Goal: Transaction & Acquisition: Purchase product/service

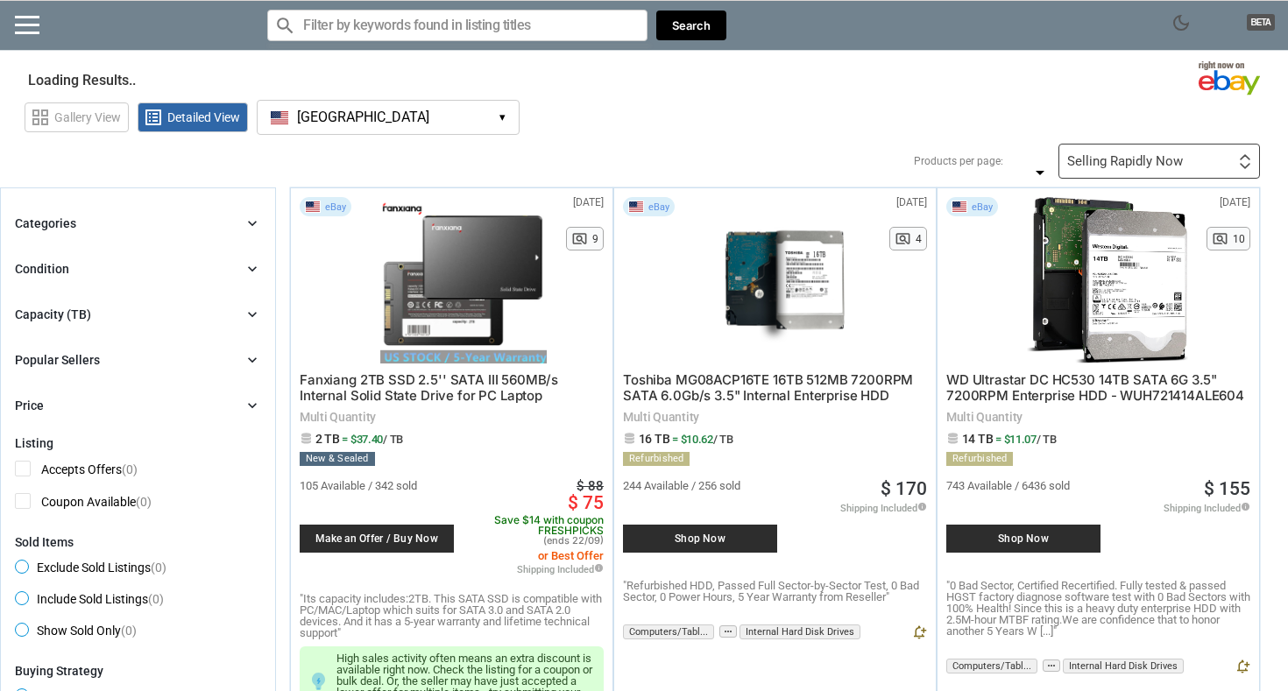
click at [406, 150] on div "Filters 0 Products per page: ** ** ** ** 24 36 48 60 24 36 48 60 Selling Rapidl…" at bounding box center [772, 161] width 975 height 35
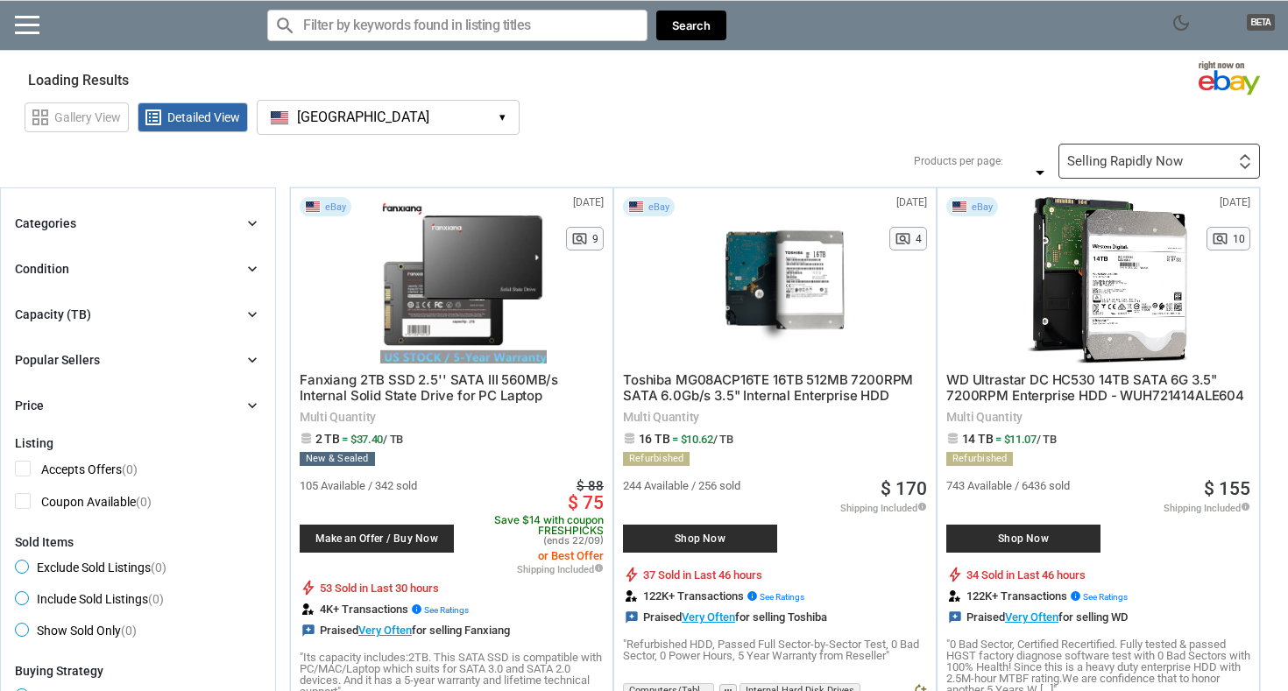
click at [406, 125] on button "[GEOGRAPHIC_DATA] [GEOGRAPHIC_DATA] ▾" at bounding box center [388, 117] width 263 height 35
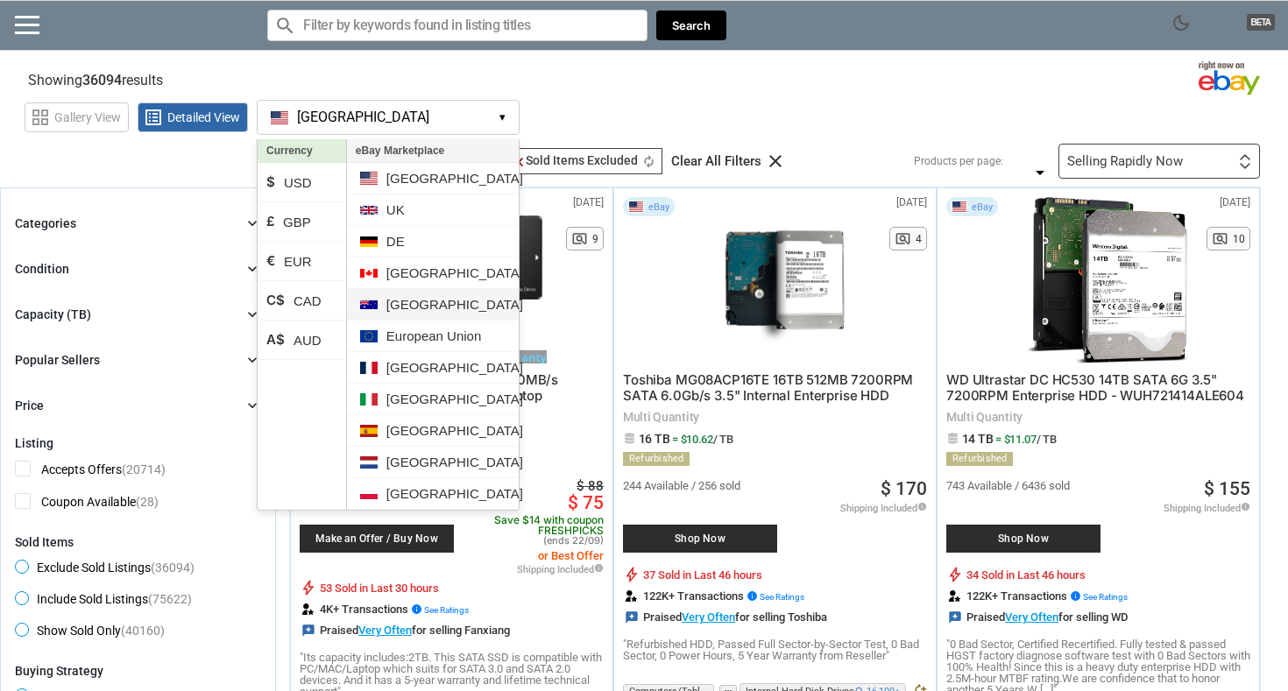
click at [436, 303] on li "[GEOGRAPHIC_DATA]" at bounding box center [433, 305] width 172 height 32
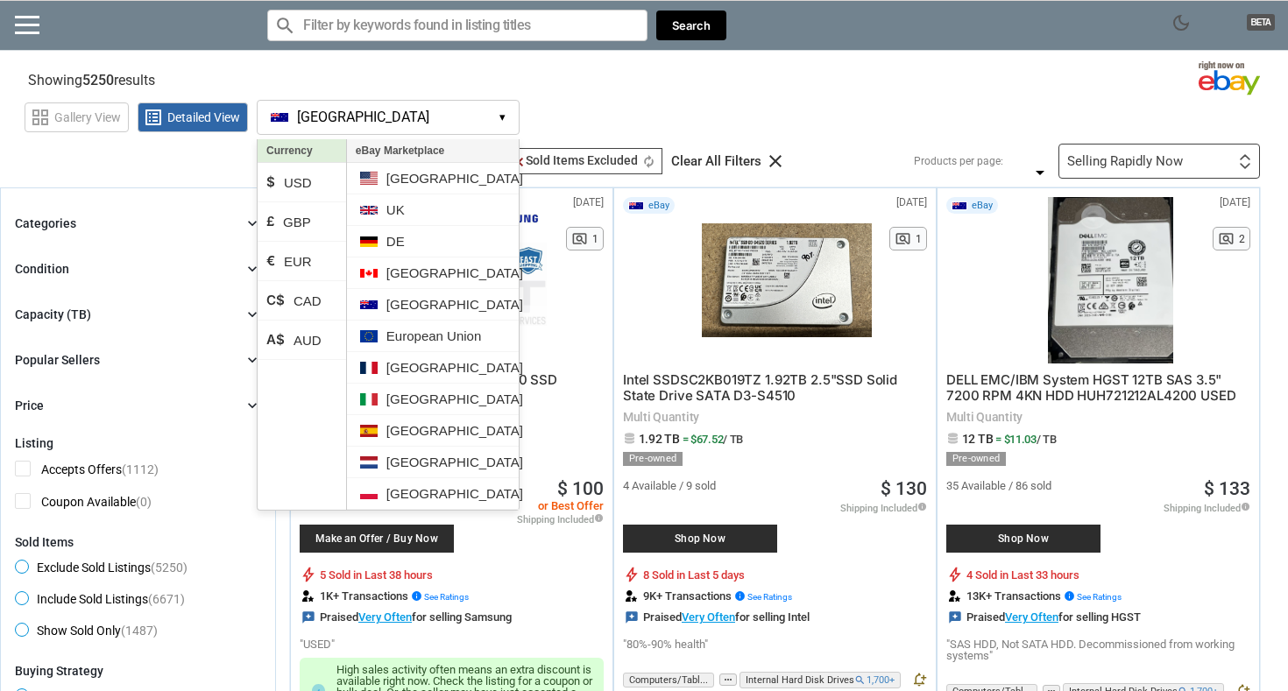
click at [736, 95] on div "grid_view Gallery View list_alt Detailed View [GEOGRAPHIC_DATA] AU ▾ Currency $…" at bounding box center [656, 115] width 1263 height 40
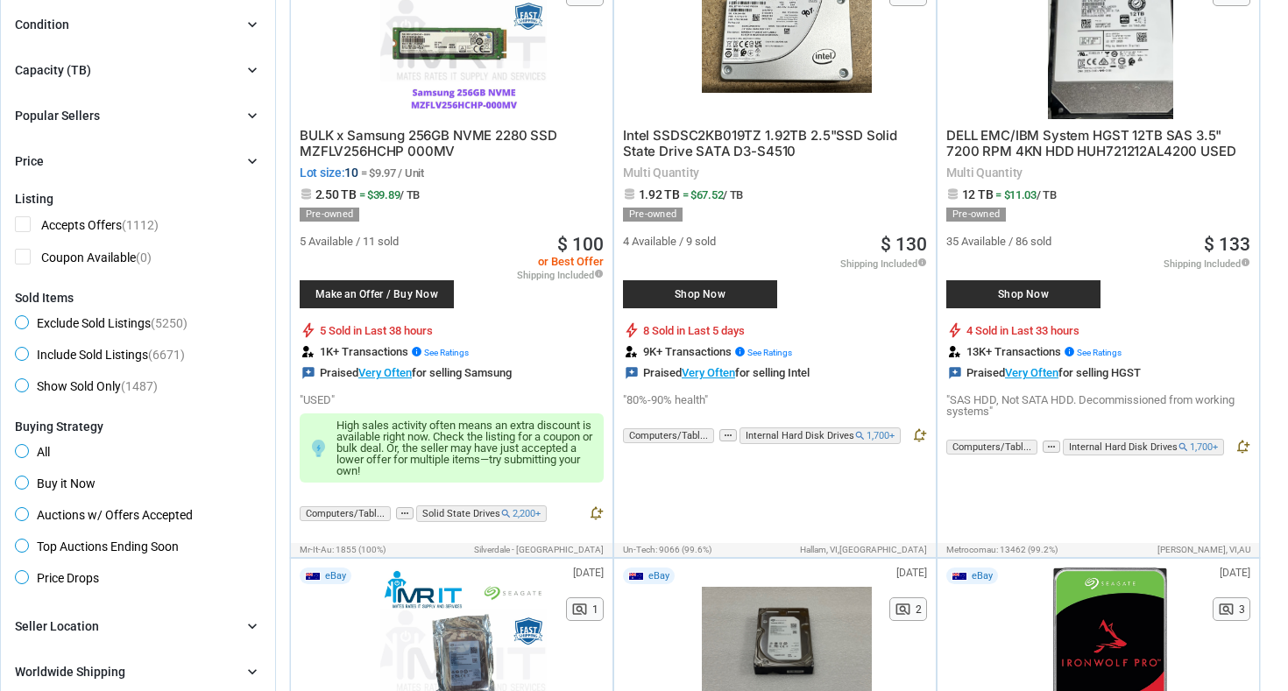
scroll to position [239, 0]
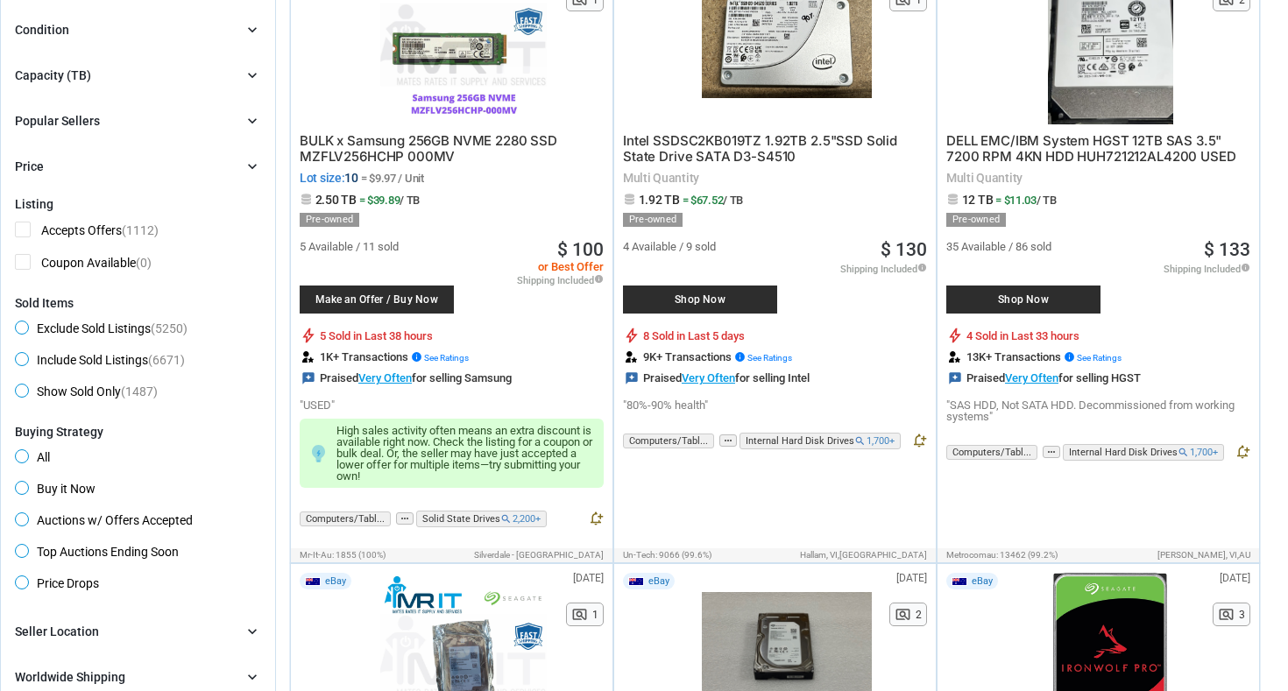
click at [131, 84] on div "Capacity (TB) chevron_right" at bounding box center [138, 75] width 246 height 21
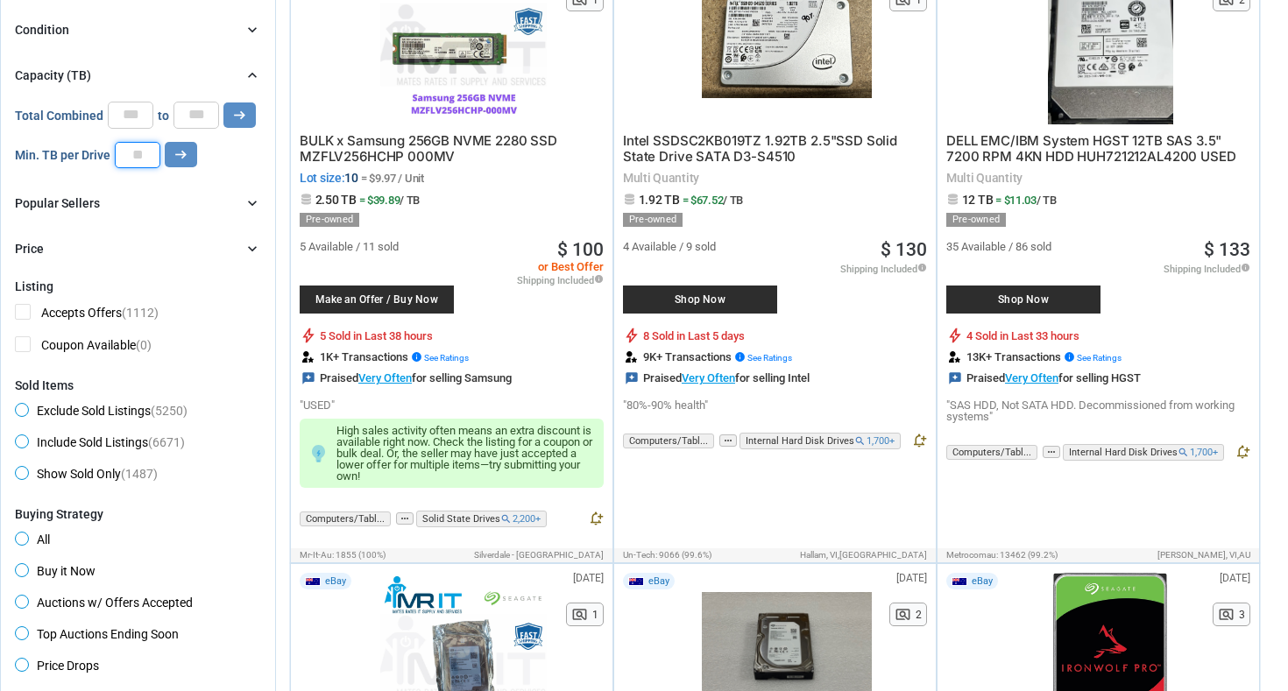
click at [145, 152] on input "number" at bounding box center [138, 155] width 46 height 26
type input "*"
click at [184, 158] on icon "arrow_right_alt" at bounding box center [181, 154] width 17 height 17
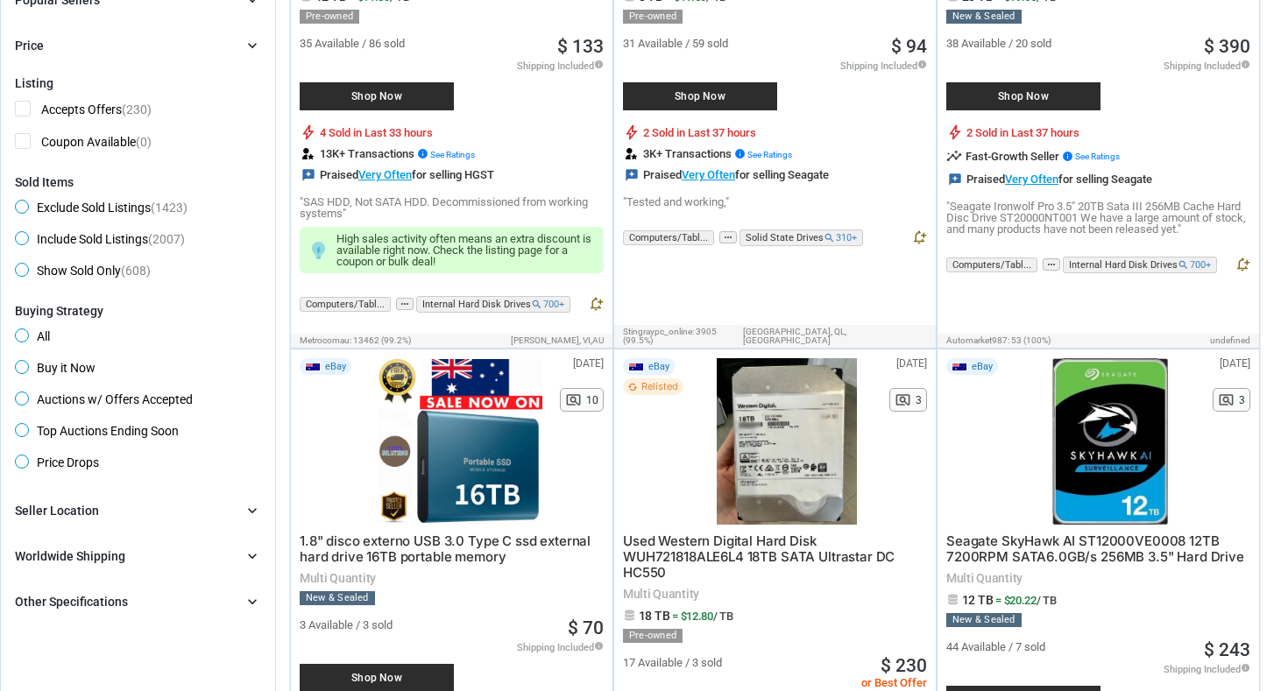
scroll to position [564, 0]
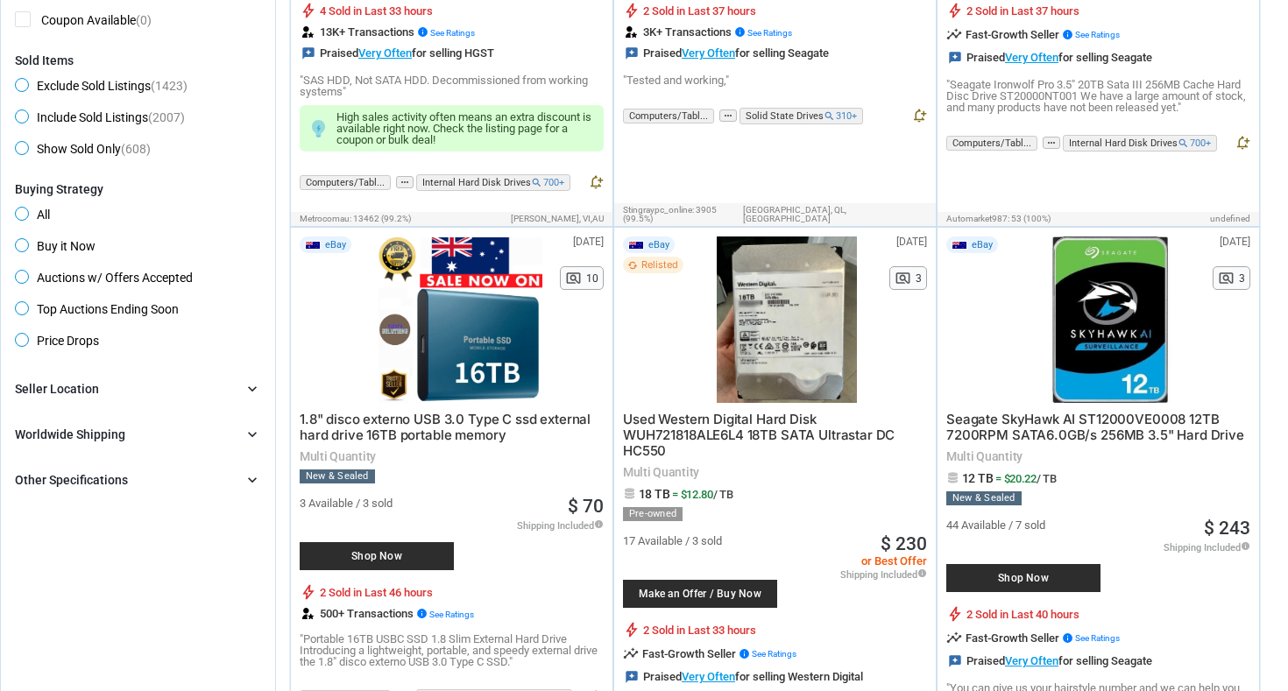
click at [158, 474] on div "Other Specifications chevron_right" at bounding box center [138, 479] width 246 height 21
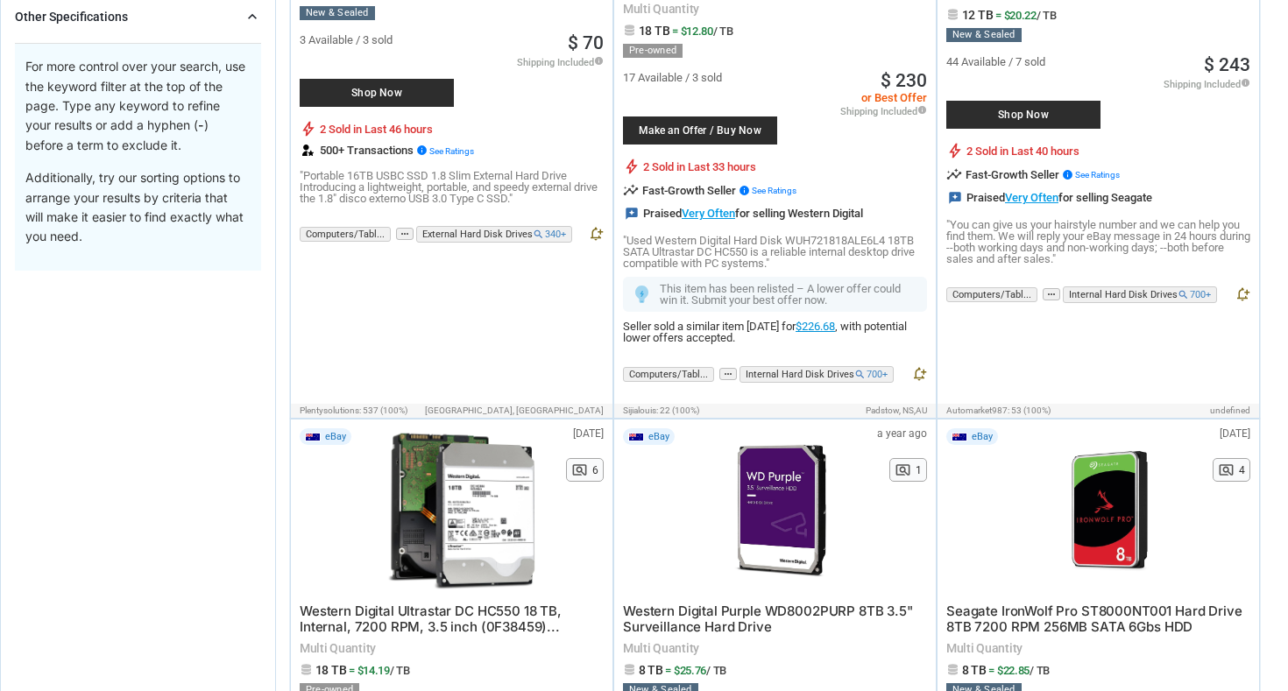
scroll to position [0, 0]
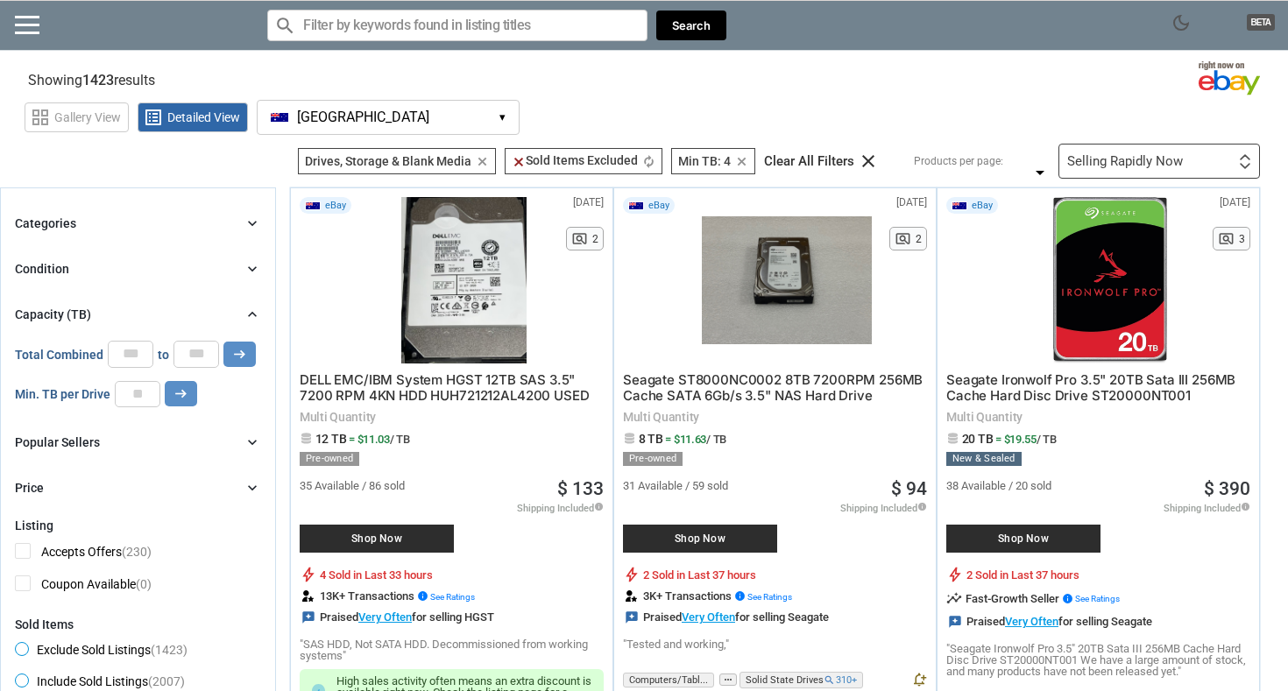
click at [425, 162] on span "Drives, Storage & Blank Media" at bounding box center [388, 161] width 166 height 14
click at [210, 223] on div "Categories chevron_right" at bounding box center [138, 223] width 246 height 21
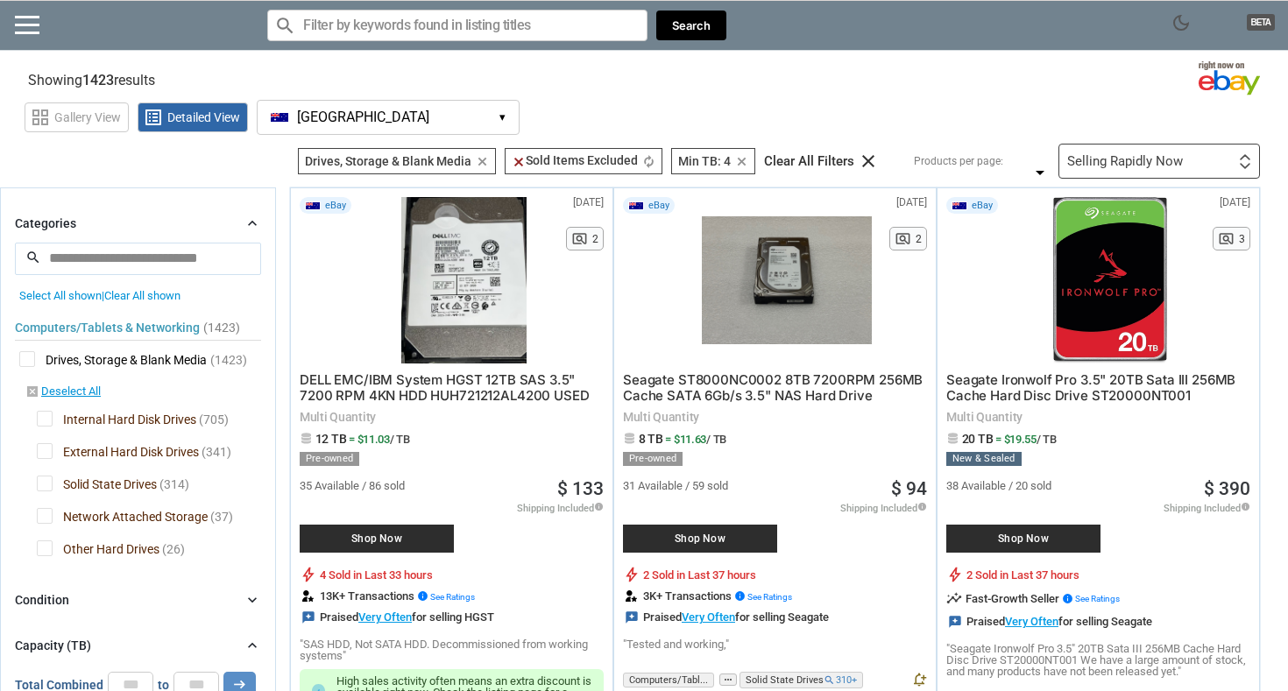
click at [158, 419] on span "Internal Hard Disk Drives" at bounding box center [116, 422] width 159 height 22
click at [158, 457] on span "External Hard Disk Drives" at bounding box center [118, 454] width 162 height 22
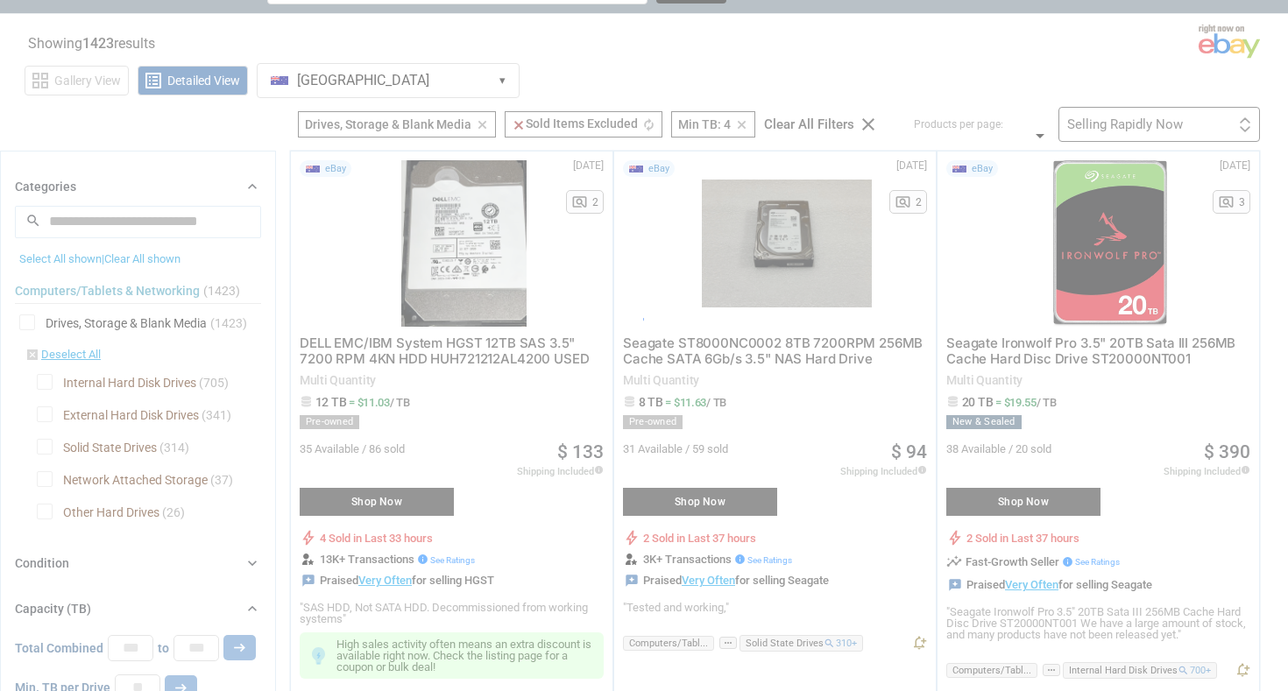
scroll to position [40, 0]
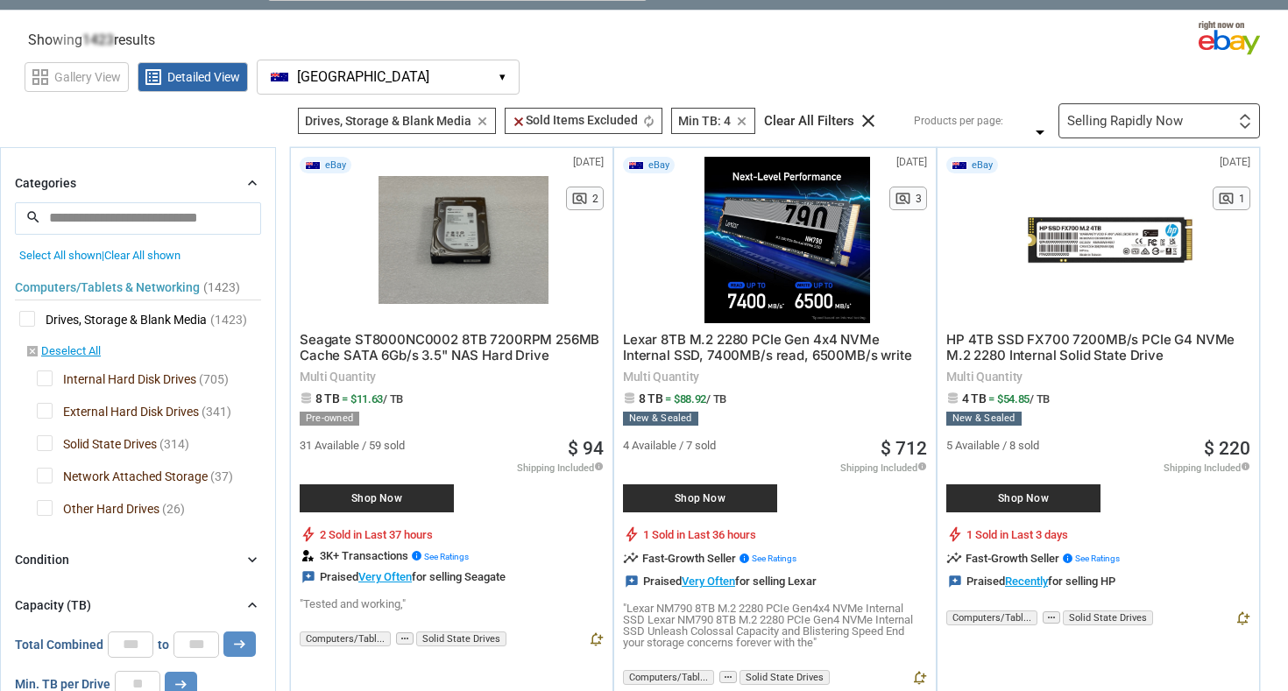
click at [134, 476] on span "Network Attached Storage" at bounding box center [122, 479] width 171 height 22
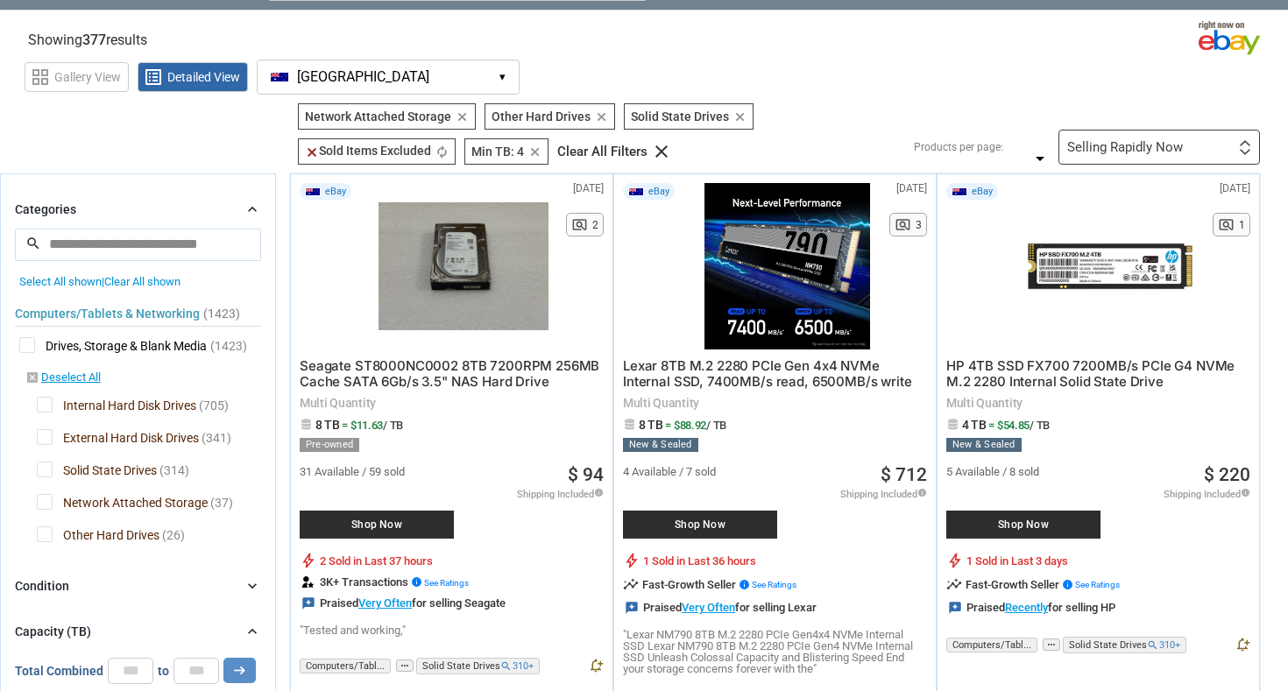
click at [126, 507] on span "Network Attached Storage" at bounding box center [122, 505] width 171 height 22
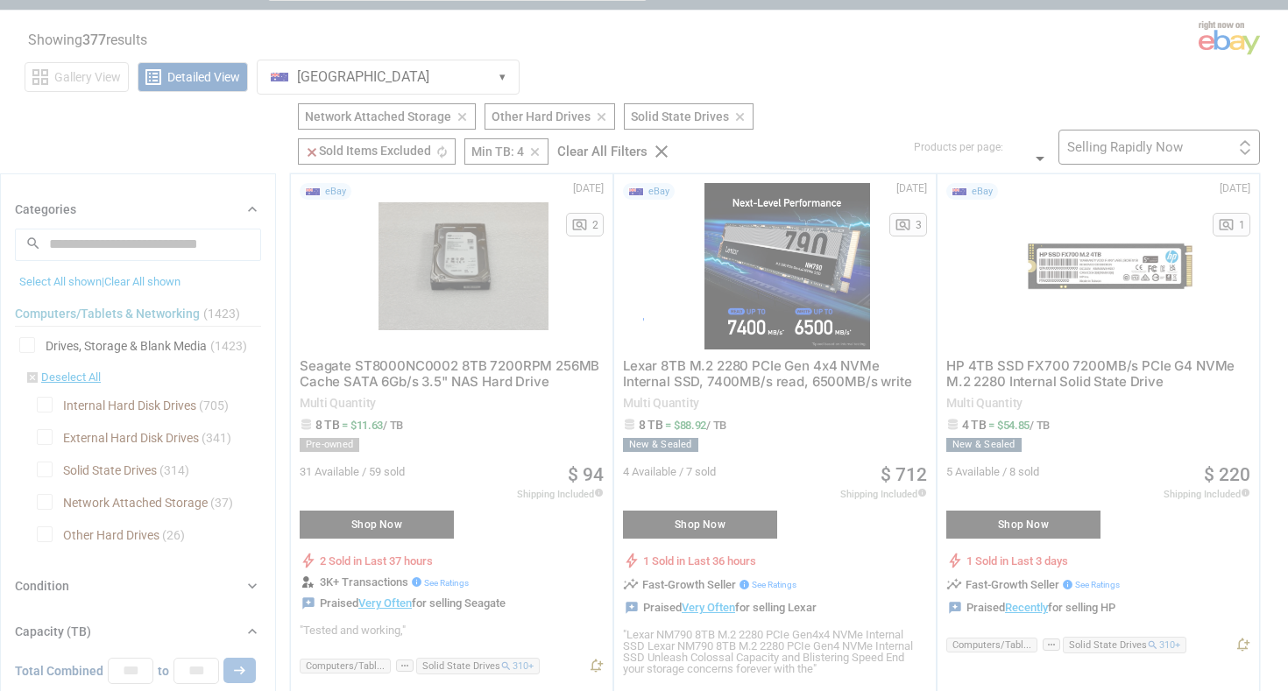
click at [130, 532] on div at bounding box center [644, 345] width 1288 height 691
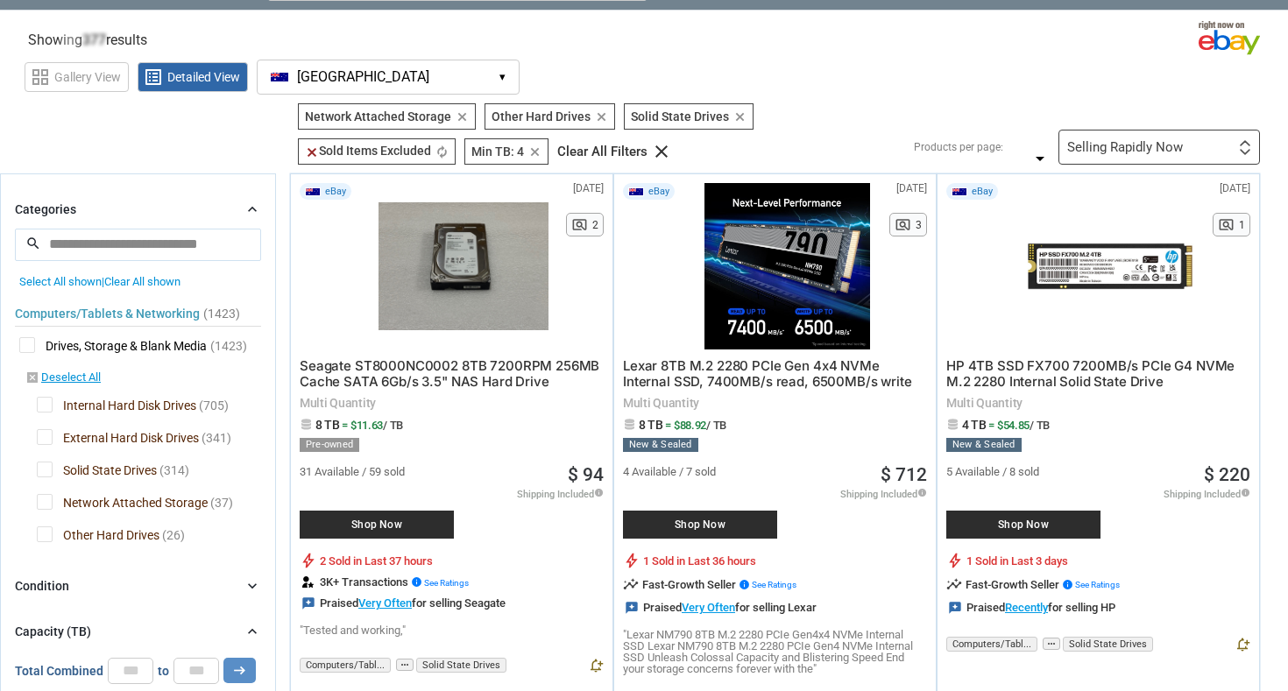
click at [130, 537] on span "Other Hard Drives" at bounding box center [98, 537] width 123 height 22
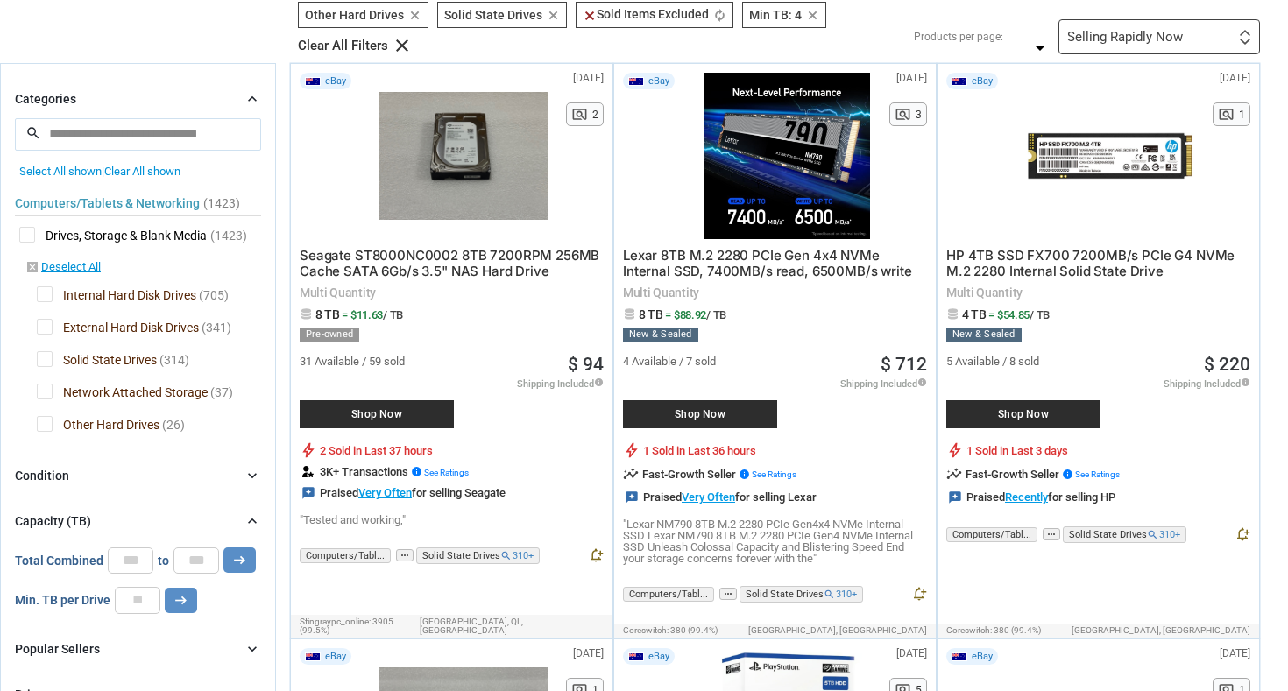
scroll to position [166, 0]
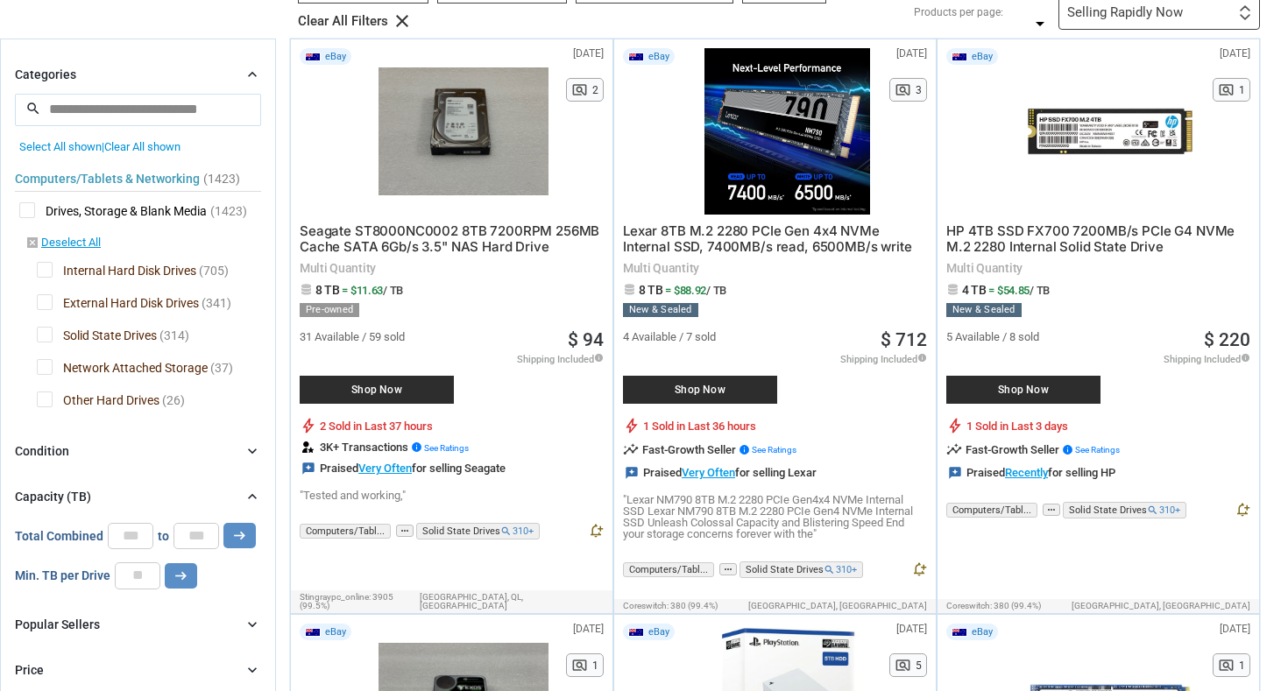
click at [42, 394] on span "Other Hard Drives" at bounding box center [98, 403] width 123 height 22
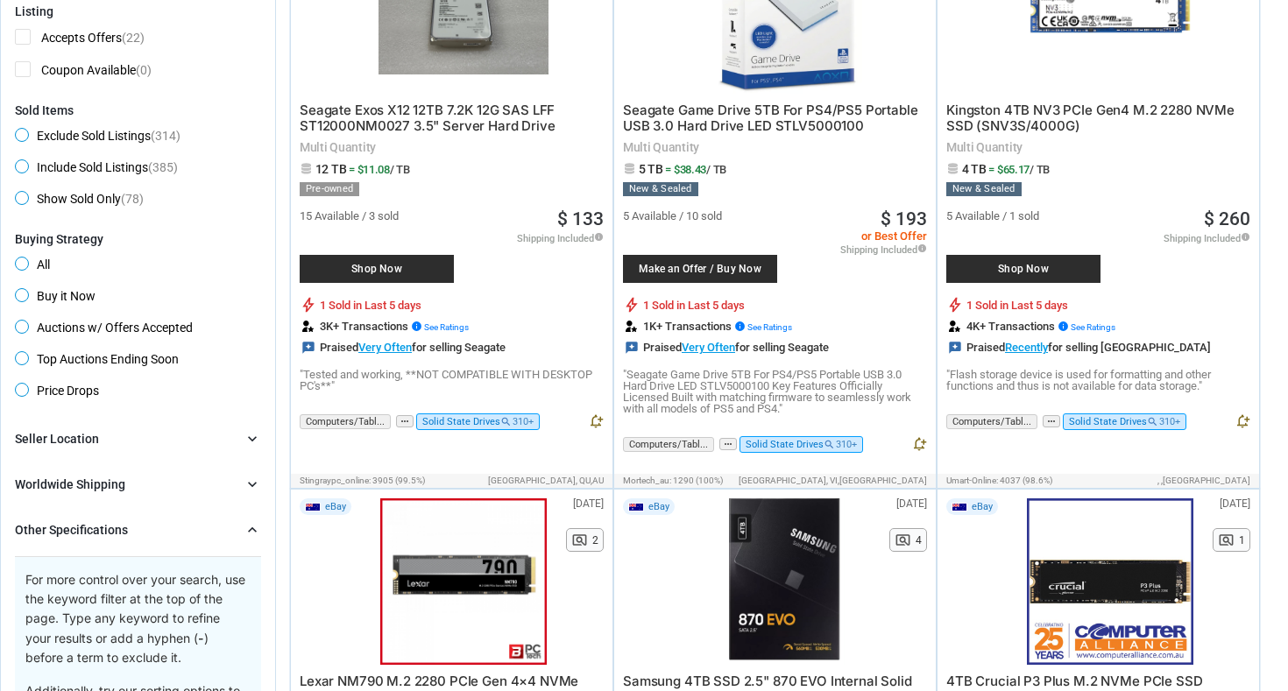
scroll to position [1158, 0]
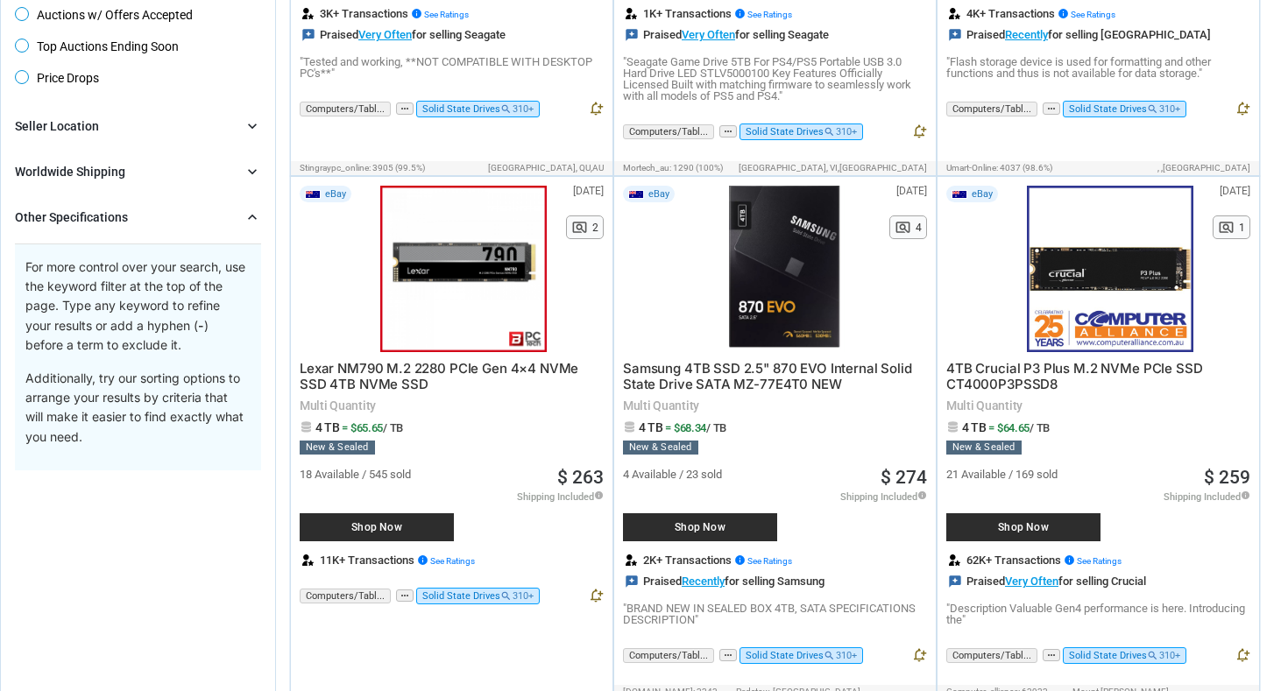
click at [499, 371] on span "Lexar NM790 M.2 2280 PCIe Gen 4×4 NVMe SSD 4TB NVMe SSD" at bounding box center [439, 376] width 279 height 32
